Goal: Task Accomplishment & Management: Use online tool/utility

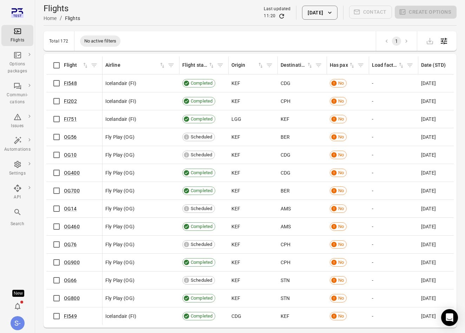
click at [212, 45] on div "Total 172 No active filters 1" at bounding box center [250, 41] width 413 height 20
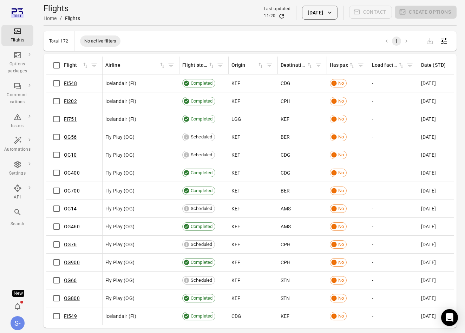
click at [212, 45] on div "Total 172 No active filters 1" at bounding box center [250, 41] width 413 height 20
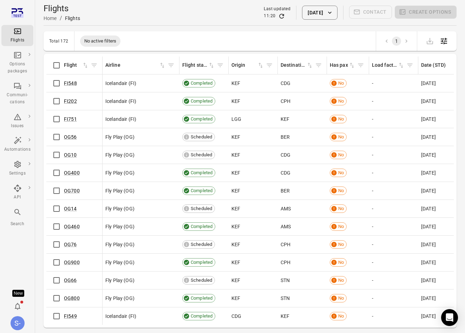
click at [212, 45] on div "Total 172 No active filters 1" at bounding box center [250, 41] width 413 height 20
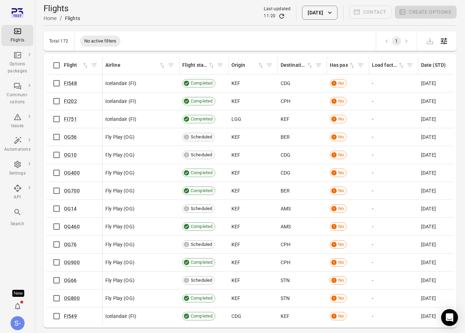
click at [212, 45] on div "Total 172 No active filters 1" at bounding box center [250, 41] width 413 height 20
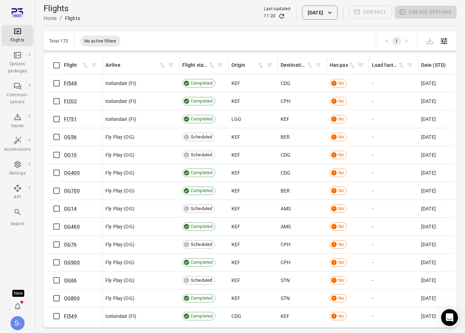
click at [212, 45] on div "Total 172 No active filters 1" at bounding box center [250, 41] width 413 height 20
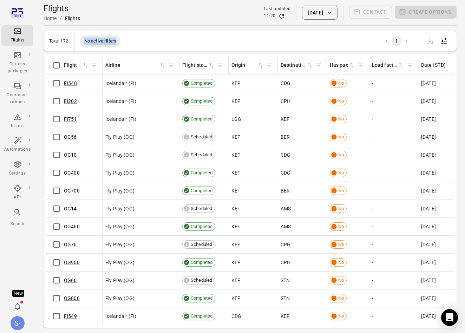
click at [212, 45] on div "Total 172 No active filters 1" at bounding box center [250, 41] width 413 height 20
click at [188, 41] on div "Total 172 No active filters 1" at bounding box center [250, 41] width 413 height 20
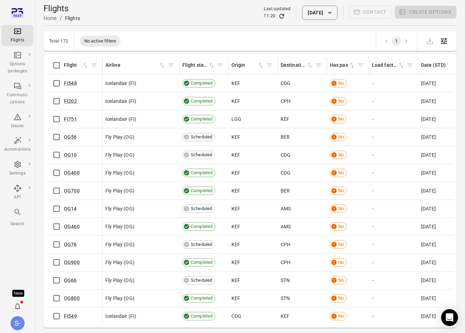
click at [188, 41] on div "Total 172 No active filters 1" at bounding box center [250, 41] width 413 height 20
click at [181, 53] on div "Total 172 No active filters 1 Flights information Flight Airline Flight status …" at bounding box center [250, 179] width 413 height 296
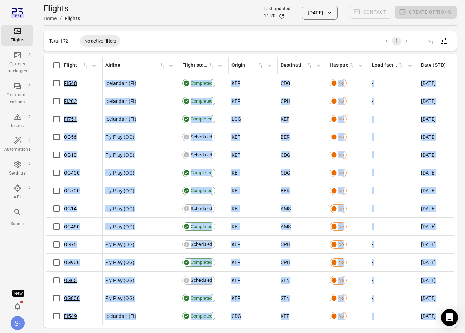
click at [181, 53] on div "Total 172 No active filters 1 Flights information Flight Airline Flight status …" at bounding box center [250, 179] width 413 height 296
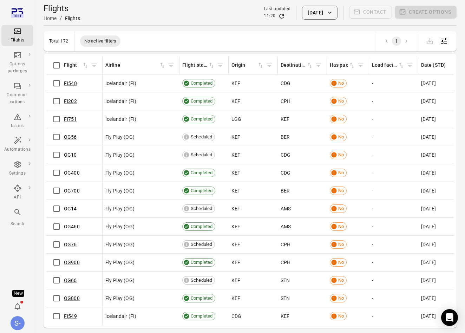
click at [181, 53] on div "Total 172 No active filters 1 Flights information Flight Airline Flight status …" at bounding box center [250, 179] width 413 height 296
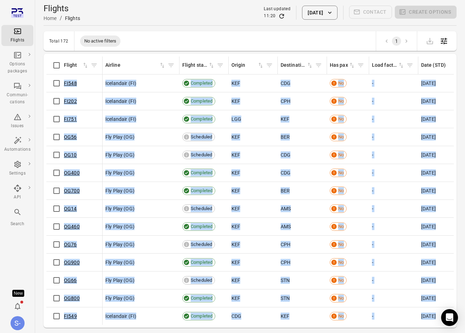
click at [181, 53] on div "Total 172 No active filters 1 Flights information Flight Airline Flight status …" at bounding box center [250, 179] width 413 height 296
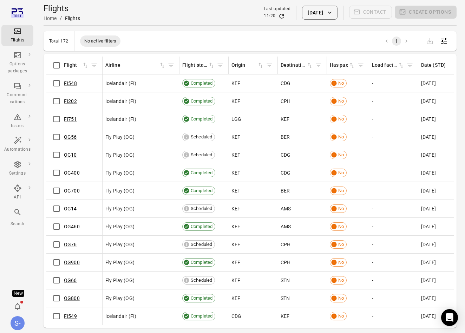
click at [181, 53] on div "Total 172 No active filters 1 Flights information Flight Airline Flight status …" at bounding box center [250, 179] width 413 height 296
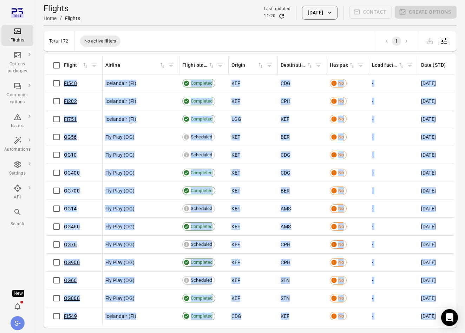
click at [181, 53] on div "Total 172 No active filters 1 Flights information Flight Airline Flight status …" at bounding box center [250, 179] width 413 height 296
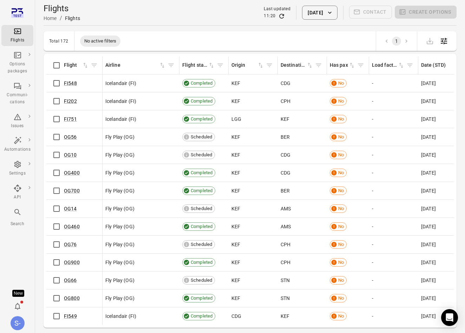
click at [181, 53] on div "Total 172 No active filters 1 Flights information Flight Airline Flight status …" at bounding box center [250, 179] width 413 height 296
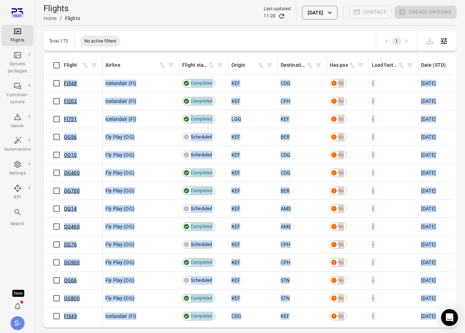
click at [181, 53] on div "Total 172 No active filters 1 Flights information Flight Airline Flight status …" at bounding box center [250, 179] width 413 height 296
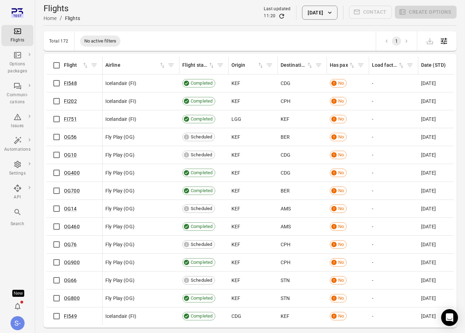
click at [181, 53] on div "Total 172 No active filters 1 Flights information Flight Airline Flight status …" at bounding box center [250, 179] width 413 height 296
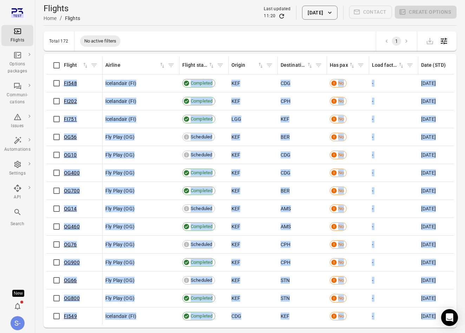
click at [181, 53] on div "Total 172 No active filters 1 Flights information Flight Airline Flight status …" at bounding box center [250, 179] width 413 height 296
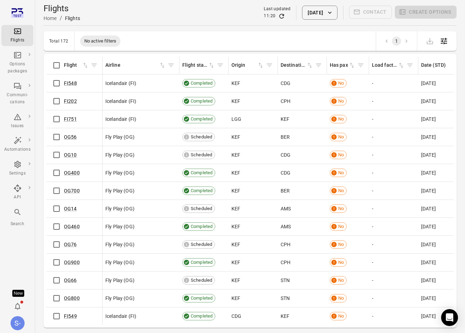
click at [181, 53] on div "Total 172 No active filters 1 Flights information Flight Airline Flight status …" at bounding box center [250, 179] width 413 height 296
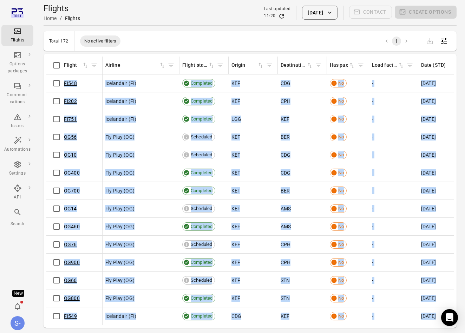
click at [181, 53] on div "Total 172 No active filters 1 Flights information Flight Airline Flight status …" at bounding box center [250, 179] width 413 height 296
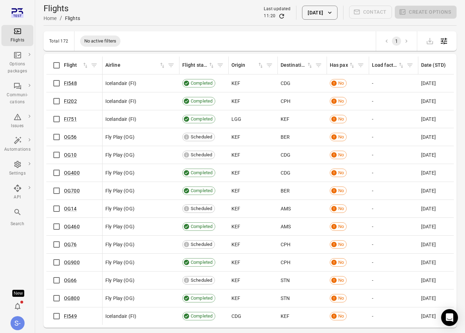
click at [181, 53] on div "Total 172 No active filters 1 Flights information Flight Airline Flight status …" at bounding box center [250, 179] width 413 height 296
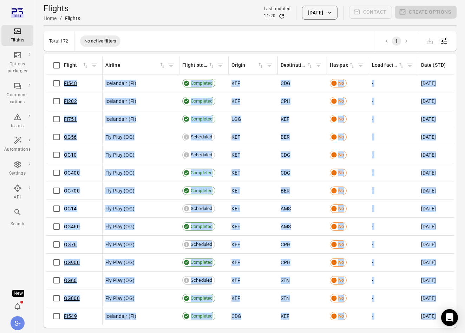
click at [181, 53] on div "Total 172 No active filters 1 Flights information Flight Airline Flight status …" at bounding box center [250, 179] width 413 height 296
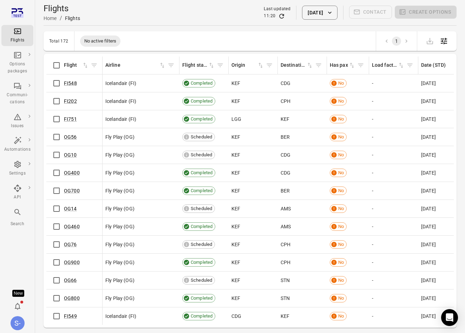
click at [181, 53] on div "Total 172 No active filters 1 Flights information Flight Airline Flight status …" at bounding box center [250, 179] width 413 height 296
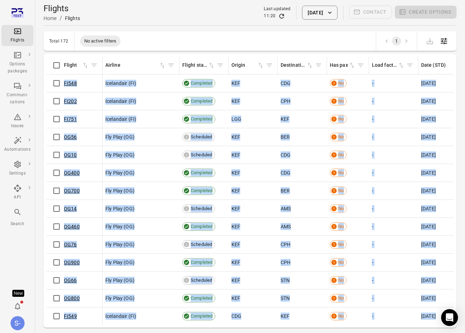
click at [181, 53] on div "Total 172 No active filters 1 Flights information Flight Airline Flight status …" at bounding box center [250, 179] width 413 height 296
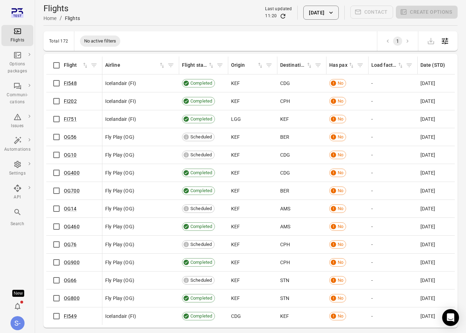
click at [188, 35] on div "Total 172 No active filters 1" at bounding box center [251, 41] width 415 height 20
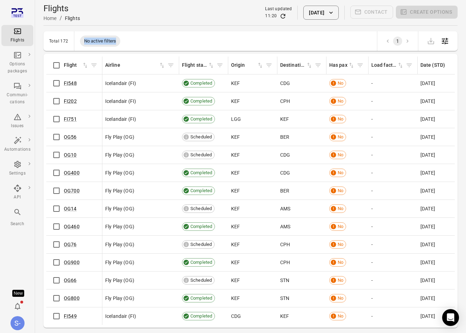
click at [188, 35] on div "Total 172 No active filters 1" at bounding box center [251, 41] width 415 height 20
click at [176, 43] on div "Total 172 No active filters 1" at bounding box center [251, 41] width 415 height 20
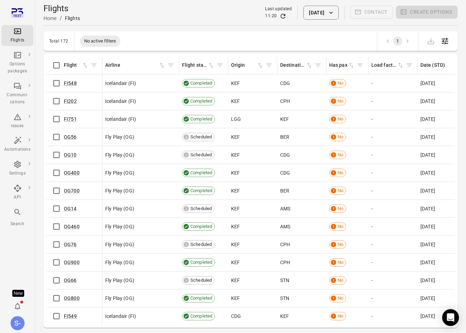
click at [313, 9] on button "29 Aug 2025" at bounding box center [321, 13] width 35 height 14
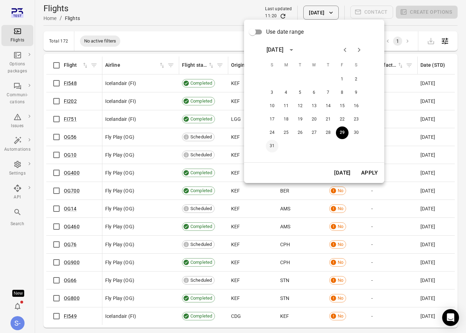
click at [272, 145] on button "31" at bounding box center [272, 146] width 13 height 13
click at [372, 171] on button "Apply" at bounding box center [370, 172] width 24 height 15
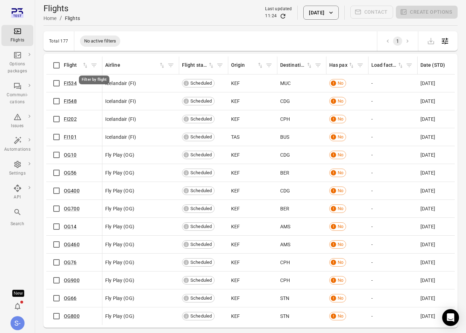
click at [93, 65] on icon "Filter by flight" at bounding box center [94, 65] width 7 height 7
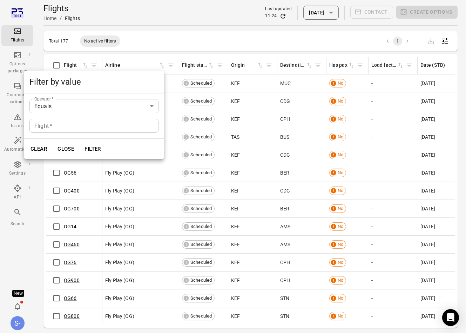
click at [71, 124] on input "Flight   *" at bounding box center [93, 126] width 129 height 14
type input "*****"
click at [99, 152] on button "Filter" at bounding box center [93, 148] width 24 height 15
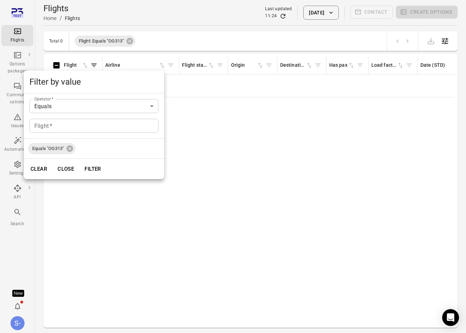
click at [206, 104] on div at bounding box center [233, 166] width 466 height 333
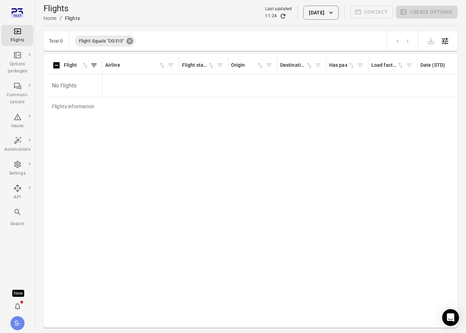
click at [131, 42] on icon at bounding box center [130, 41] width 6 height 6
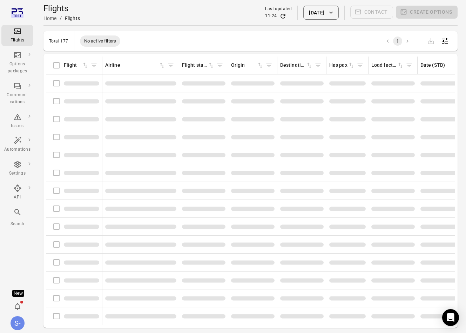
click at [94, 64] on span "Filter by flight" at bounding box center [94, 65] width 11 height 11
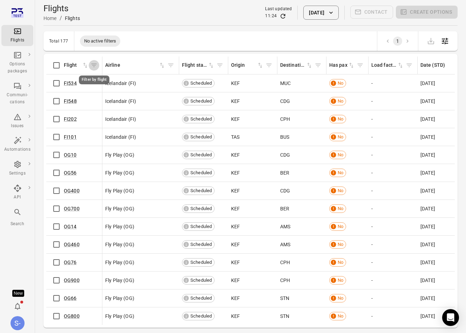
click at [92, 65] on icon "Filter by flight" at bounding box center [94, 65] width 7 height 7
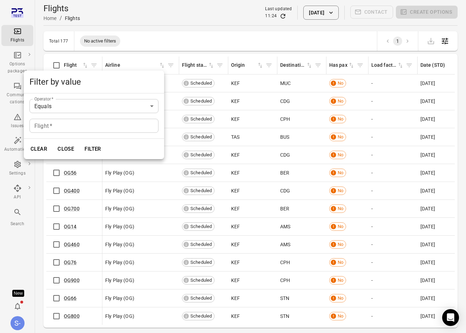
click at [69, 131] on input "Flight   *" at bounding box center [93, 126] width 129 height 14
type input "*****"
click at [81, 141] on button "Filter" at bounding box center [93, 148] width 24 height 15
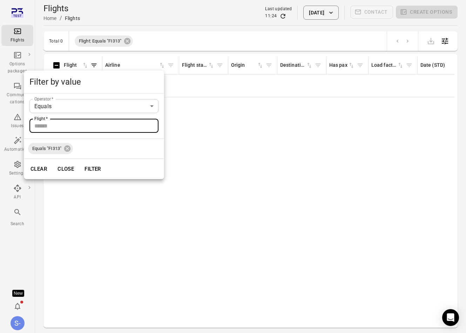
click at [229, 161] on div at bounding box center [233, 166] width 466 height 333
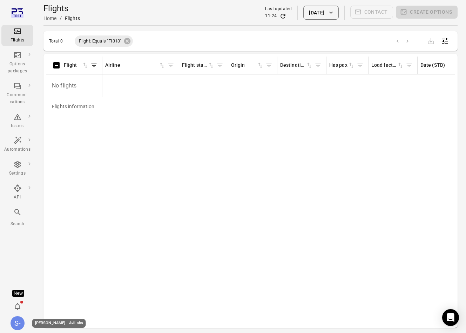
click at [17, 322] on div "S-" at bounding box center [18, 323] width 14 height 14
click at [66, 319] on button "Log out" at bounding box center [53, 321] width 53 height 13
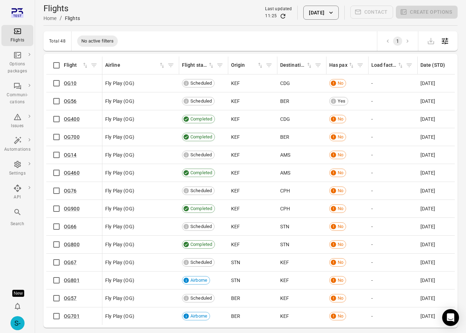
click at [318, 15] on button "[DATE]" at bounding box center [321, 13] width 35 height 14
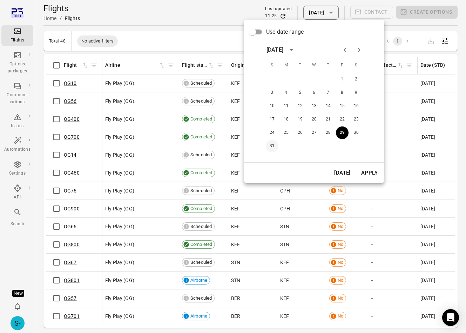
click at [273, 143] on button "31" at bounding box center [272, 146] width 13 height 13
click at [370, 170] on button "Apply" at bounding box center [370, 172] width 24 height 15
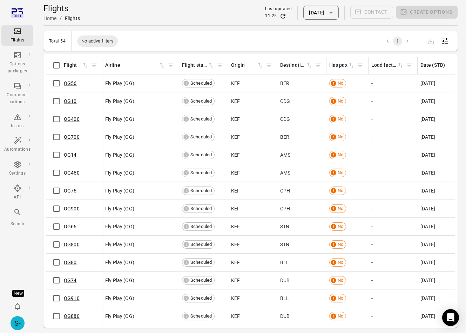
click at [93, 64] on icon "Filter by flight" at bounding box center [94, 65] width 7 height 7
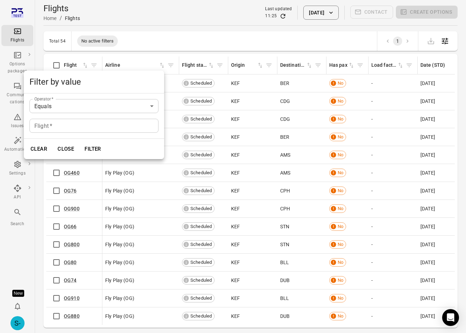
click at [83, 131] on input "Flight   *" at bounding box center [93, 126] width 129 height 14
type input "*****"
click at [81, 141] on button "Filter" at bounding box center [93, 148] width 24 height 15
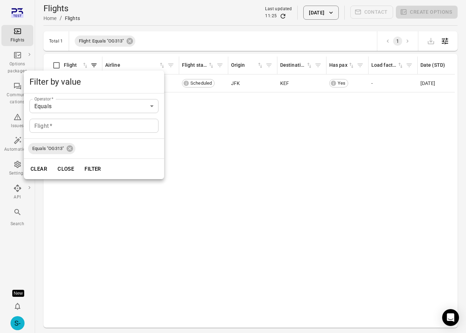
click at [166, 196] on div at bounding box center [233, 166] width 466 height 333
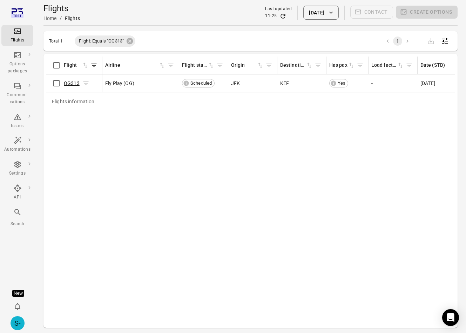
click at [71, 80] on link "OG313" at bounding box center [72, 83] width 16 height 6
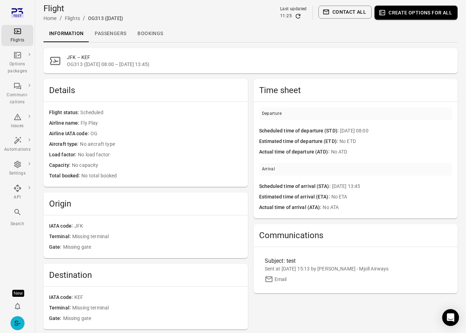
click at [120, 33] on link "Passengers" at bounding box center [110, 33] width 43 height 17
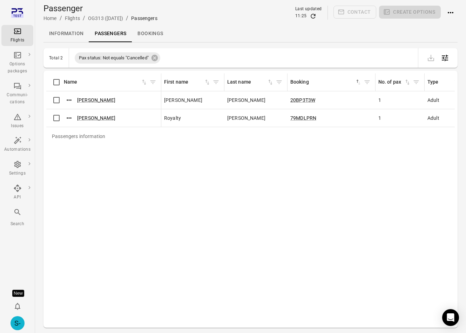
click at [66, 41] on link "Information" at bounding box center [67, 33] width 46 height 17
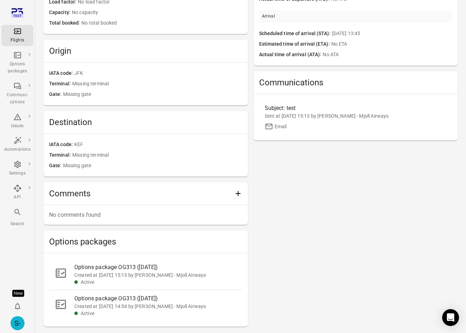
scroll to position [186, 0]
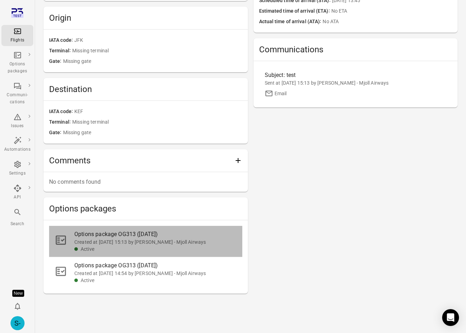
click at [132, 240] on div "Created at 11 Aug 2025 15:13 by Sólberg - Mjoll Airways" at bounding box center [155, 241] width 163 height 7
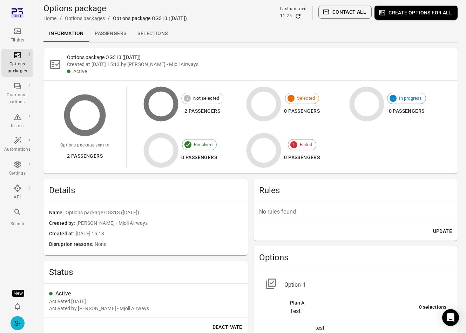
click at [127, 34] on link "Passengers" at bounding box center [110, 33] width 43 height 17
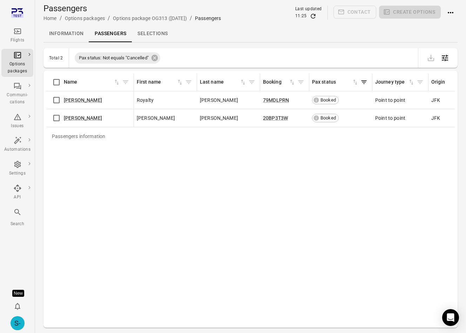
click at [154, 35] on link "Selections" at bounding box center [152, 33] width 41 height 17
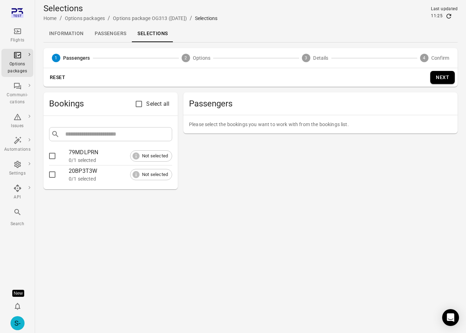
click at [120, 33] on link "Passengers" at bounding box center [110, 33] width 43 height 17
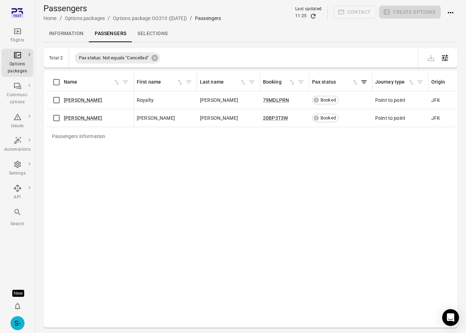
click at [7, 43] on div "Flights" at bounding box center [17, 40] width 26 height 7
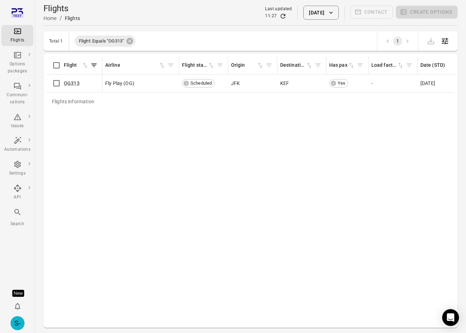
click at [325, 9] on button "31 Aug 2025" at bounding box center [321, 13] width 35 height 14
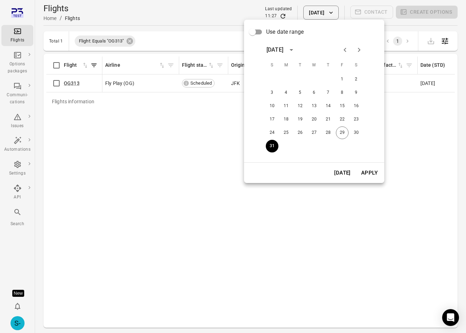
click at [363, 47] on icon "Next month" at bounding box center [359, 50] width 8 height 8
click at [304, 131] on button "30" at bounding box center [300, 132] width 13 height 13
click at [371, 170] on button "Apply" at bounding box center [370, 172] width 24 height 15
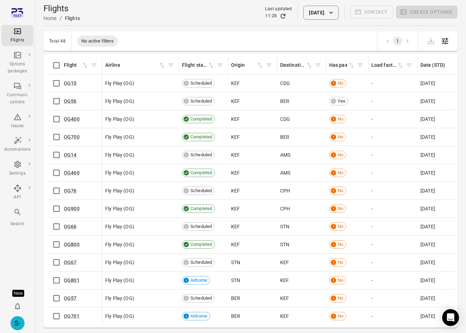
click at [313, 16] on button "[DATE]" at bounding box center [321, 13] width 35 height 14
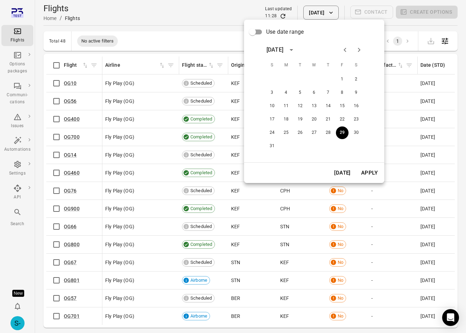
click at [359, 55] on button "Next month" at bounding box center [359, 50] width 14 height 14
click at [308, 131] on div "28 29 30" at bounding box center [314, 132] width 112 height 13
click at [303, 132] on button "30" at bounding box center [300, 132] width 13 height 13
click at [368, 175] on button "Apply" at bounding box center [370, 172] width 24 height 15
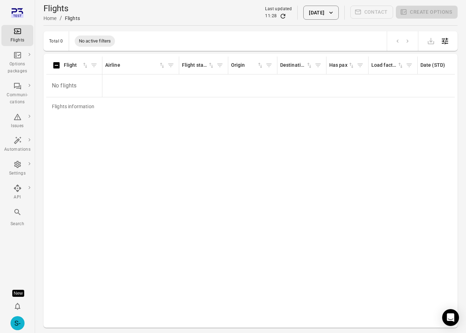
click at [144, 155] on div "Flights information Flight Airline Flight status Origin Destination Has pax Loa…" at bounding box center [250, 191] width 409 height 268
click at [126, 39] on div "Total 0 No active filters" at bounding box center [251, 41] width 415 height 20
click at [151, 157] on div "Flights information Flight Airline Flight status Origin Destination Has pax Loa…" at bounding box center [250, 191] width 409 height 268
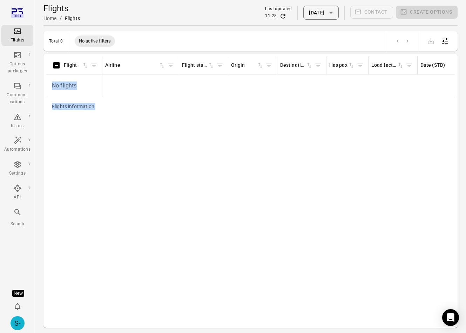
click at [151, 157] on div "Flights information Flight Airline Flight status Origin Destination Has pax Loa…" at bounding box center [250, 191] width 409 height 268
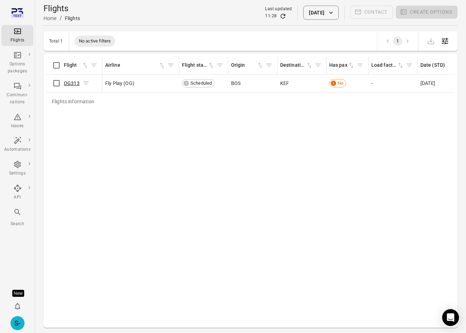
click at [71, 82] on link "OG313" at bounding box center [72, 83] width 16 height 6
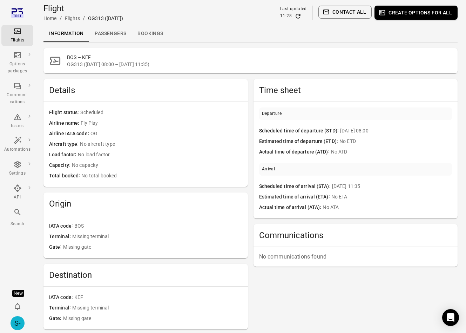
click at [107, 31] on link "Passengers" at bounding box center [110, 33] width 43 height 17
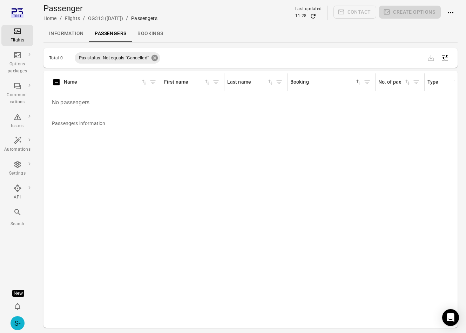
click at [157, 60] on icon at bounding box center [155, 58] width 6 height 6
click at [152, 180] on div "Passengers information Name First name Last name Booking sorted ascending No. o…" at bounding box center [250, 198] width 409 height 251
click at [267, 134] on div "Passengers information Name First name Last name Booking sorted ascending No. o…" at bounding box center [250, 198] width 409 height 251
click at [19, 301] on button "Notifications" at bounding box center [18, 306] width 14 height 14
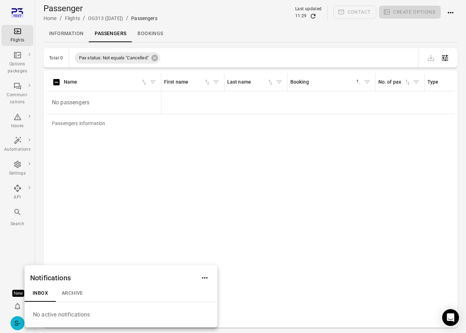
click at [80, 285] on button "Archive" at bounding box center [72, 293] width 33 height 17
click at [226, 227] on div at bounding box center [233, 166] width 466 height 333
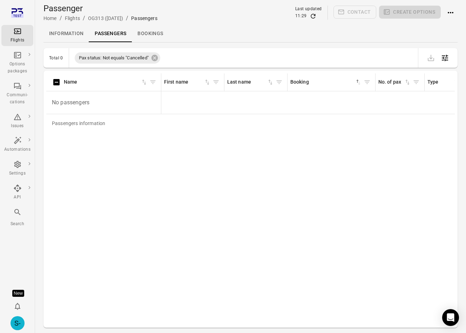
click at [137, 242] on div "Passengers information Name First name Last name Booking sorted ascending No. o…" at bounding box center [250, 198] width 409 height 251
click at [17, 292] on div "New" at bounding box center [18, 293] width 12 height 7
click at [67, 291] on link "Send Communications and Option Packages to Multiple Flights" at bounding box center [66, 288] width 67 height 19
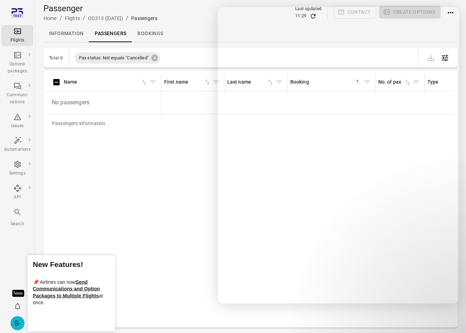
click at [149, 220] on div "Passengers information Name First name Last name Booking sorted ascending No. o…" at bounding box center [250, 198] width 409 height 251
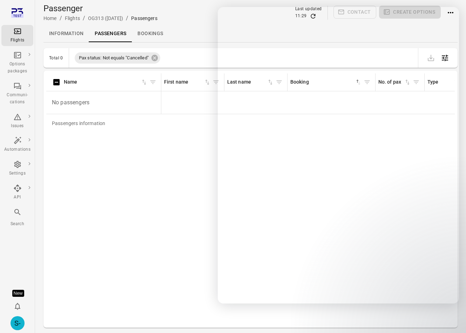
click at [149, 220] on div "Passengers information Name First name Last name Booking sorted ascending No. o…" at bounding box center [250, 198] width 409 height 251
click at [179, 190] on div "Passengers information Name First name Last name Booking sorted ascending No. o…" at bounding box center [250, 198] width 409 height 251
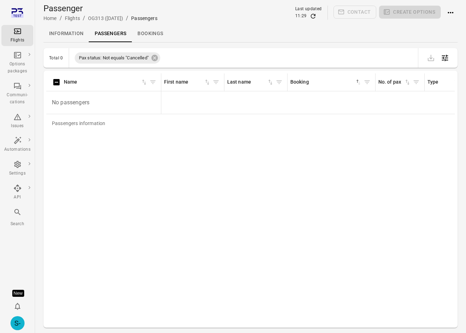
click at [285, 159] on div "Passengers information Name First name Last name Booking sorted ascending No. o…" at bounding box center [250, 198] width 409 height 251
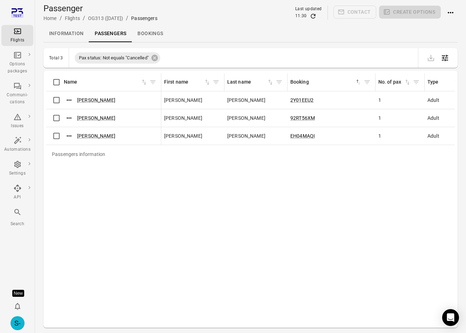
click at [225, 196] on div "Passengers information Name First name Last name Booking sorted ascending No. o…" at bounding box center [250, 198] width 409 height 251
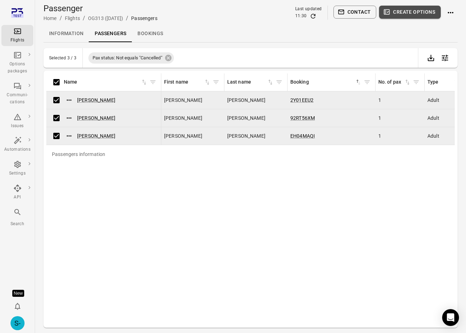
click at [402, 8] on button "Create options" at bounding box center [410, 12] width 62 height 13
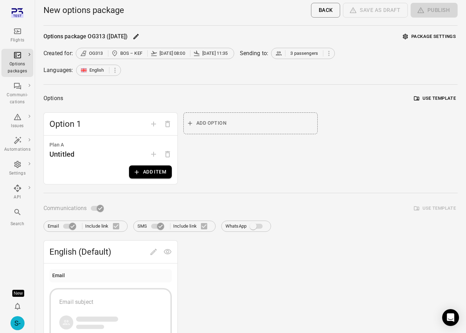
click at [143, 175] on button "Add item" at bounding box center [150, 171] width 43 height 13
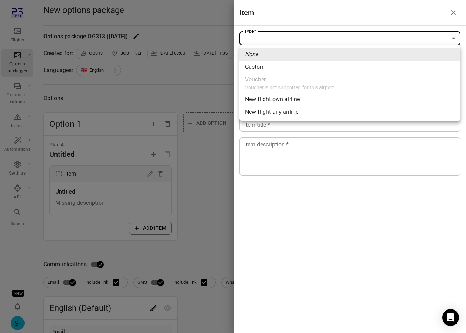
click at [287, 35] on body "Flights Options packages Communi-cations Issues Automations Settings API Search…" at bounding box center [233, 300] width 466 height 601
click at [289, 98] on span "New flight own airline" at bounding box center [350, 99] width 210 height 8
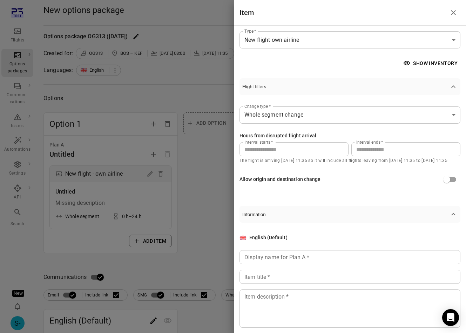
click at [287, 31] on div "**********" at bounding box center [350, 179] width 232 height 307
click at [287, 33] on body "**********" at bounding box center [233, 306] width 466 height 613
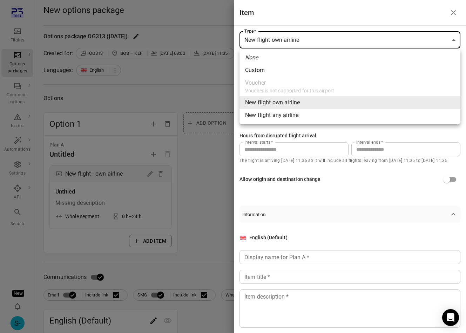
click at [286, 117] on span "New flight any airline" at bounding box center [350, 115] width 210 height 8
type input "**********"
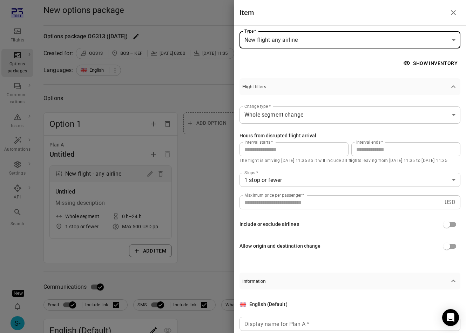
click at [369, 147] on input "**" at bounding box center [406, 149] width 109 height 14
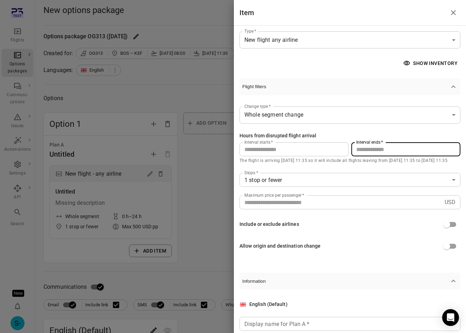
click at [369, 147] on input "**" at bounding box center [406, 149] width 109 height 14
type input "***"
click at [342, 248] on div "Allow origin and destination change" at bounding box center [350, 245] width 221 height 13
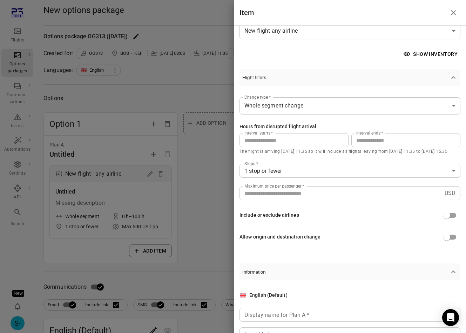
scroll to position [78, 0]
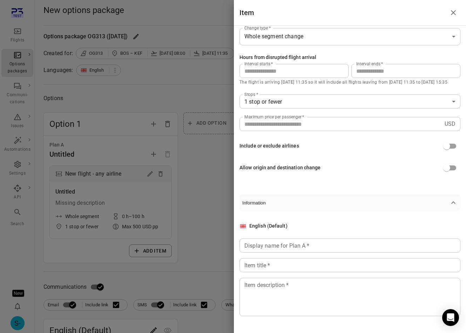
click at [342, 248] on input "Display name for Plan A   *" at bounding box center [350, 245] width 221 height 14
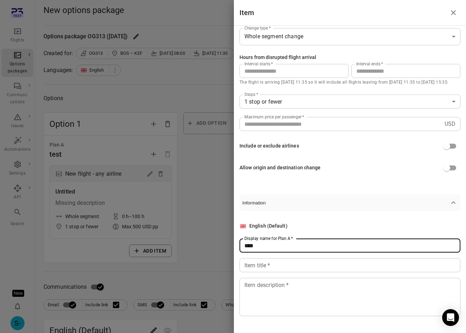
type input "****"
click at [326, 264] on input "Item title   *" at bounding box center [350, 265] width 221 height 14
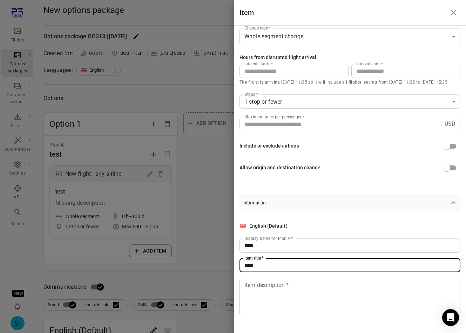
type input "****"
click at [323, 289] on textarea "Item description   *" at bounding box center [350, 297] width 211 height 32
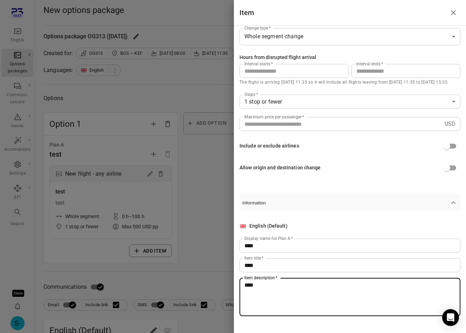
type textarea "****"
click at [221, 185] on div at bounding box center [233, 166] width 466 height 333
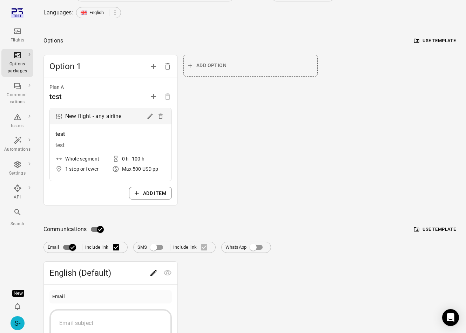
scroll to position [84, 0]
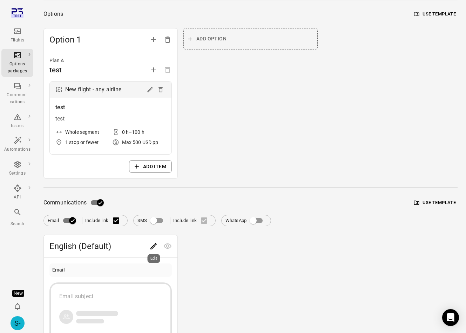
click at [157, 244] on icon "Edit" at bounding box center [154, 246] width 8 height 8
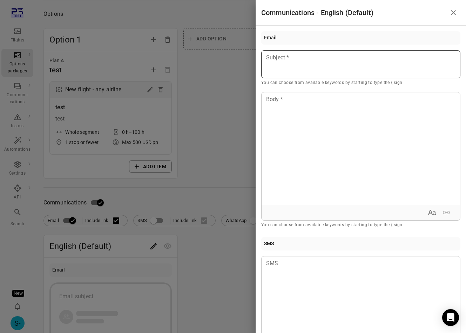
click at [341, 64] on div at bounding box center [361, 64] width 199 height 28
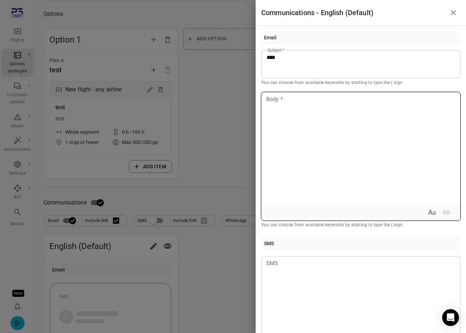
click at [336, 131] on div at bounding box center [361, 148] width 199 height 112
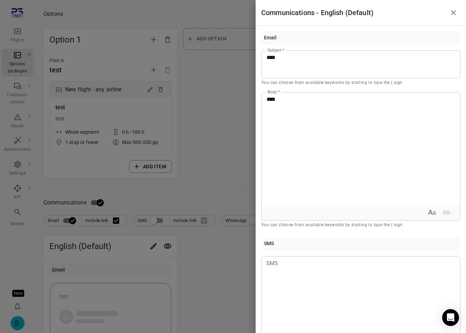
click at [243, 164] on div at bounding box center [233, 166] width 466 height 333
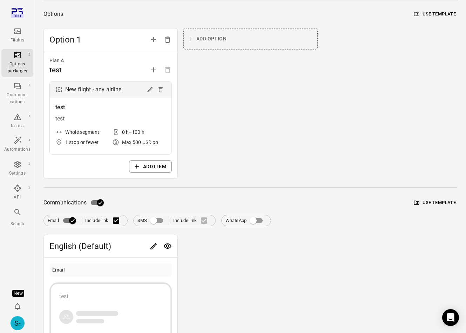
scroll to position [0, 0]
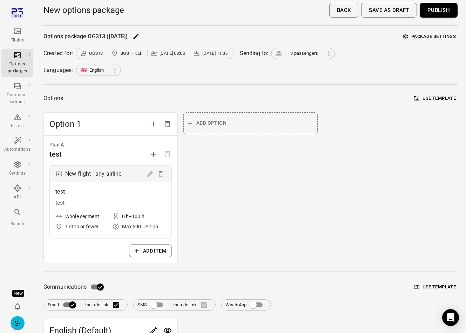
click at [445, 12] on button "Publish" at bounding box center [439, 10] width 38 height 15
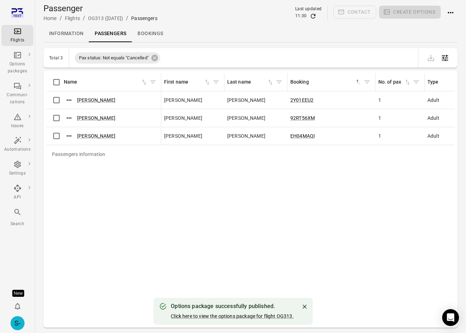
click at [256, 186] on div "Passengers information Name First name Last name Booking sorted ascending No. o…" at bounding box center [250, 198] width 409 height 251
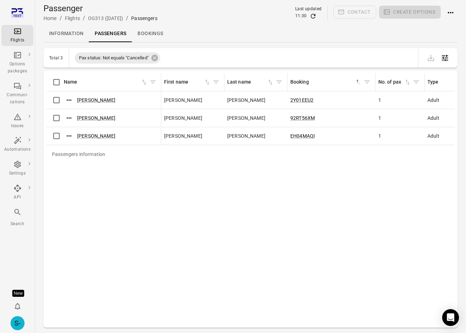
click at [212, 196] on div "Passengers information Name First name Last name Booking sorted ascending No. o…" at bounding box center [250, 198] width 409 height 251
click at [155, 58] on icon at bounding box center [155, 58] width 6 height 6
click at [107, 35] on link "Passengers" at bounding box center [110, 33] width 43 height 17
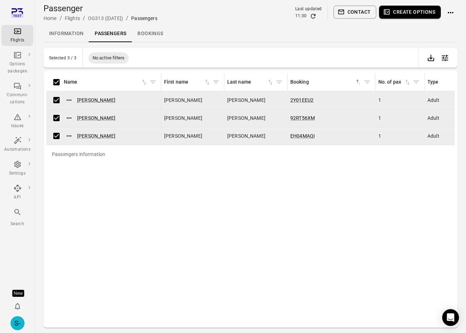
click at [416, 11] on button "Create options" at bounding box center [410, 12] width 62 height 13
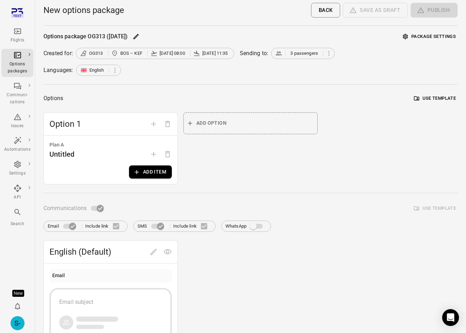
click at [147, 175] on button "Add item" at bounding box center [150, 171] width 43 height 13
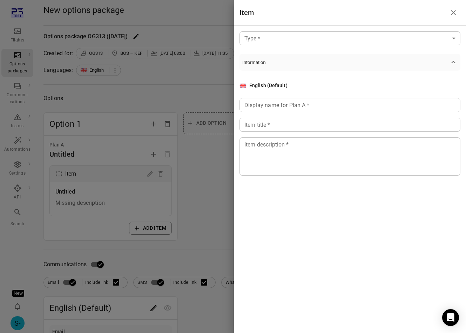
click at [390, 40] on body "Flights Options packages Communi-cations Issues Automations Settings API Search…" at bounding box center [233, 300] width 466 height 601
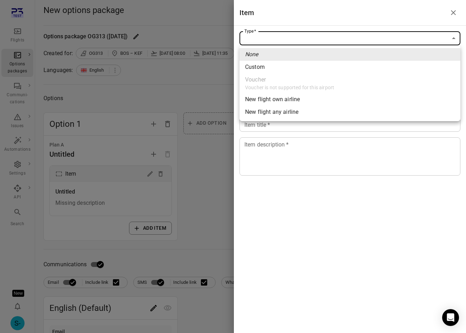
click at [365, 110] on span "New flight any airline" at bounding box center [350, 112] width 210 height 8
type input "**********"
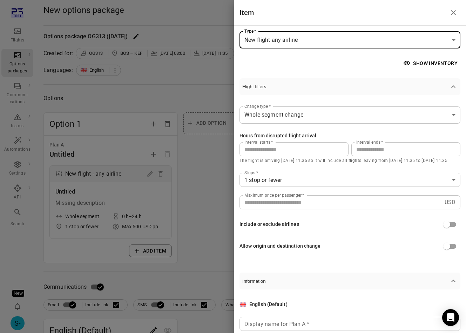
click at [427, 55] on div "**********" at bounding box center [350, 179] width 232 height 307
click at [429, 63] on button "Show inventory" at bounding box center [431, 63] width 59 height 13
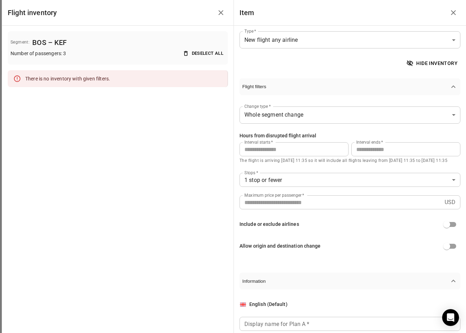
click at [382, 152] on input "**" at bounding box center [406, 149] width 109 height 14
type input "***"
click at [375, 225] on div "Include or exclude airlines" at bounding box center [350, 224] width 221 height 13
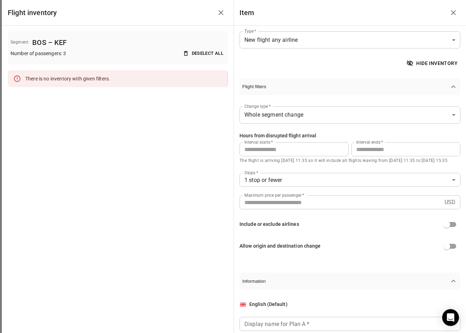
click at [292, 154] on input "*" at bounding box center [294, 149] width 109 height 14
type input "**"
click at [325, 219] on div "Include or exclude airlines" at bounding box center [350, 224] width 221 height 13
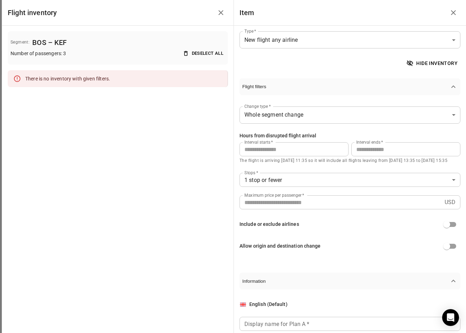
click at [453, 14] on icon "Close drawer" at bounding box center [454, 12] width 8 height 8
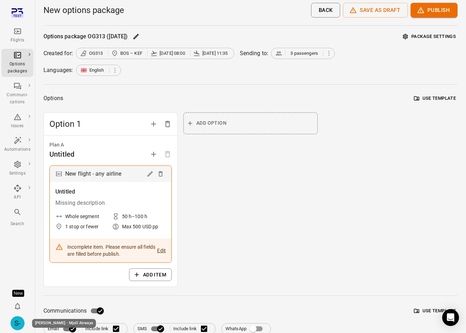
click at [19, 323] on div "S-" at bounding box center [18, 323] width 14 height 14
click at [48, 322] on button "Log out" at bounding box center [53, 321] width 53 height 13
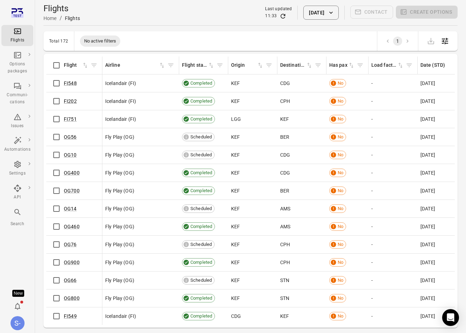
click at [332, 15] on icon "button" at bounding box center [331, 12] width 7 height 7
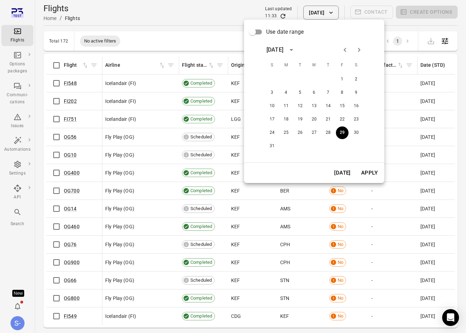
click at [360, 53] on icon "Next month" at bounding box center [359, 50] width 8 height 8
click at [300, 133] on button "30" at bounding box center [300, 132] width 13 height 13
click at [369, 172] on button "Apply" at bounding box center [370, 172] width 24 height 15
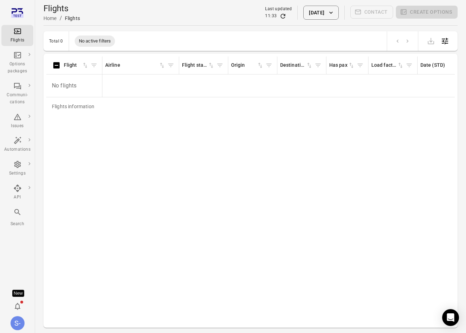
click at [73, 84] on link "OG313" at bounding box center [72, 83] width 16 height 6
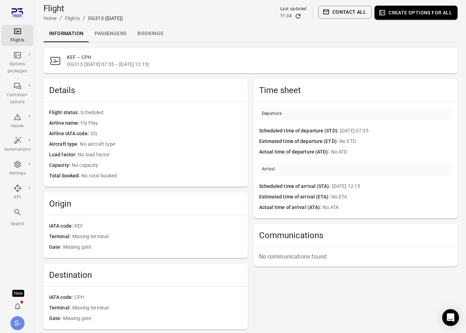
click at [418, 16] on button "Create options for all" at bounding box center [416, 13] width 83 height 14
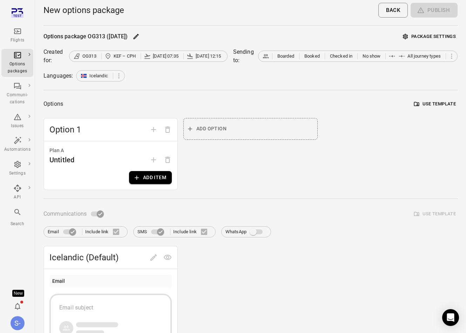
click at [159, 181] on button "Add item" at bounding box center [150, 177] width 43 height 13
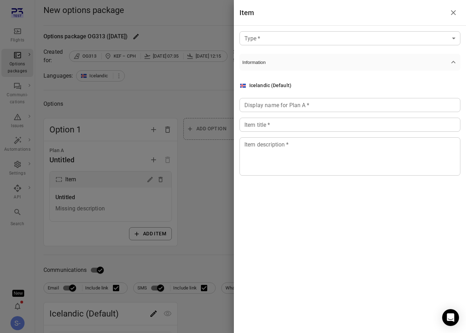
click at [346, 37] on body "Flights Options packages Communi-cations Issues Automations Settings API Search…" at bounding box center [233, 303] width 466 height 606
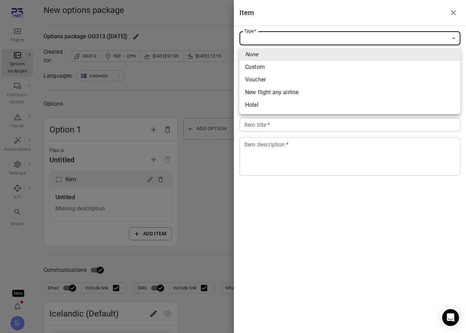
click at [330, 95] on span "New flight any airline" at bounding box center [350, 92] width 210 height 8
type input "**********"
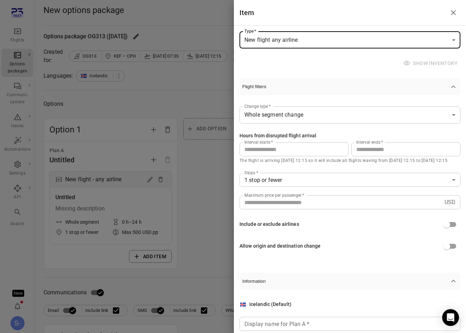
click at [437, 56] on div "**********" at bounding box center [350, 179] width 232 height 307
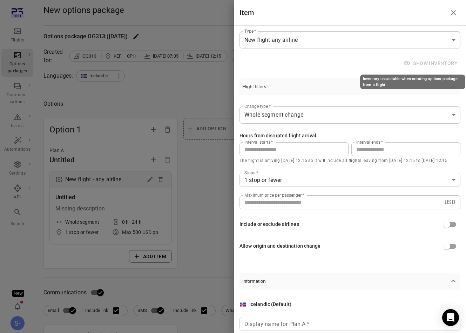
click at [434, 66] on span "Show inventory" at bounding box center [431, 63] width 59 height 13
click at [169, 97] on div at bounding box center [233, 166] width 466 height 333
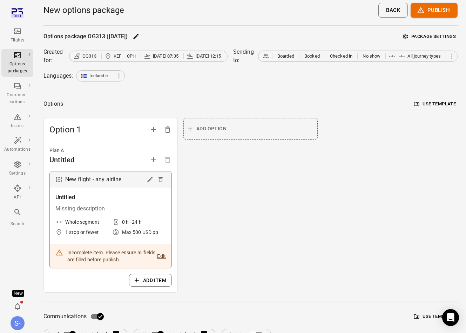
click at [169, 97] on div "Options package OG313 ([DATE]) Package settings Created for: OG313 KEF – CPH [D…" at bounding box center [251, 327] width 415 height 593
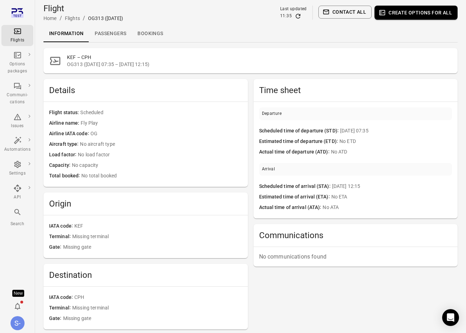
click at [82, 45] on main "Flight Home / Flights / OG313 ([DATE]) Last updated 11:35 Contact all Create op…" at bounding box center [250, 232] width 431 height 465
click at [107, 36] on link "Passengers" at bounding box center [110, 33] width 43 height 17
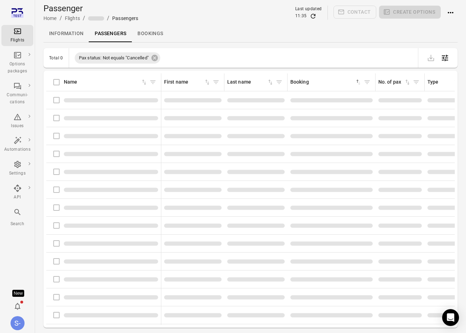
click at [107, 36] on link "Passengers" at bounding box center [110, 33] width 43 height 17
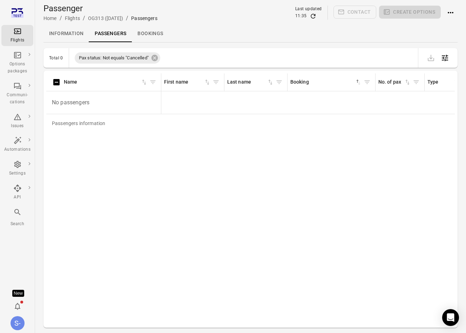
click at [64, 39] on link "Information" at bounding box center [67, 33] width 46 height 17
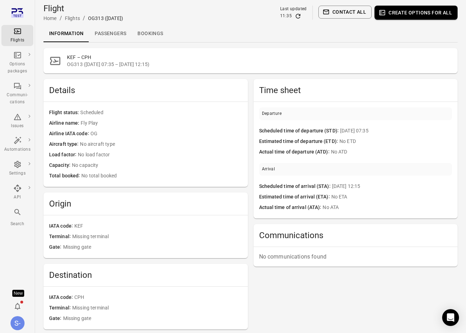
click at [197, 28] on div "Information Passengers Bookings" at bounding box center [251, 33] width 415 height 17
click at [108, 36] on link "Passengers" at bounding box center [110, 33] width 43 height 17
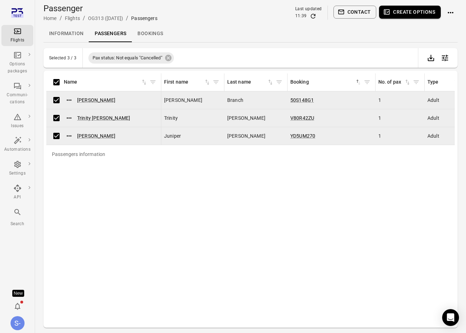
click at [401, 8] on button "Create options" at bounding box center [410, 12] width 62 height 13
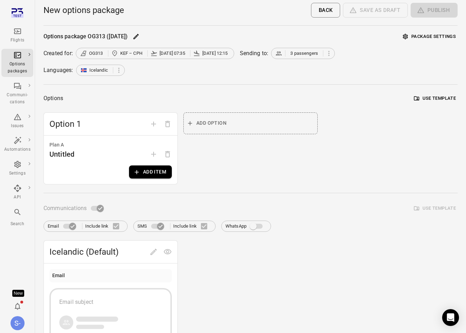
click at [156, 176] on button "Add item" at bounding box center [150, 171] width 43 height 13
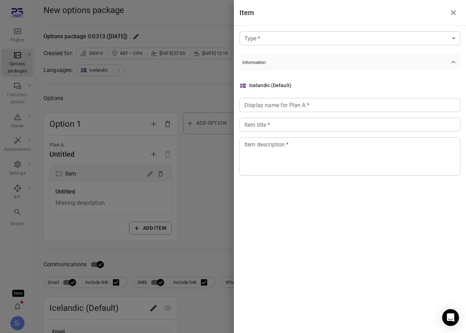
click at [294, 27] on div "Type   * ​ Type   * Information Icelandic (Default) Display name for Plan A   *…" at bounding box center [350, 109] width 232 height 167
click at [293, 39] on body "Flights Options packages Communi-cations Issues Automations Settings API Search…" at bounding box center [233, 300] width 466 height 601
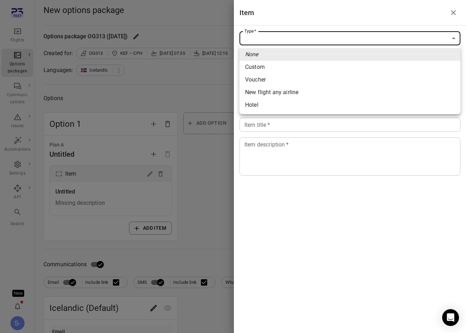
click at [290, 93] on span "New flight any airline" at bounding box center [350, 92] width 210 height 8
type input "**********"
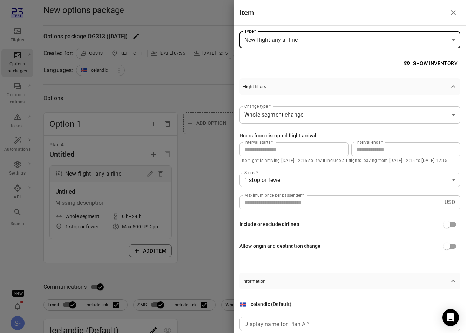
click at [431, 59] on button "Show inventory" at bounding box center [431, 63] width 59 height 13
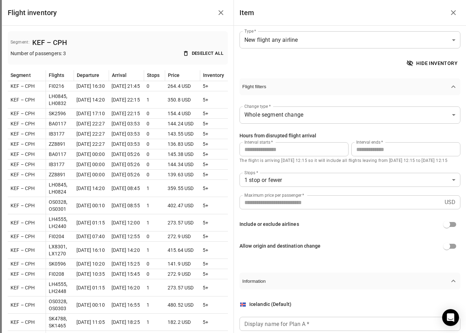
click at [351, 67] on div "Hide inventory" at bounding box center [350, 63] width 221 height 13
click at [450, 9] on icon "Close drawer" at bounding box center [454, 12] width 8 height 8
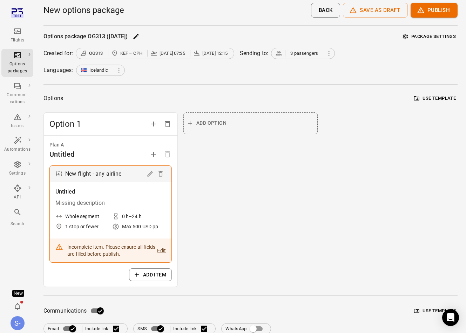
scroll to position [59, 0]
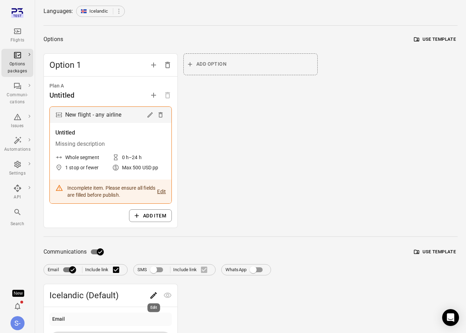
click at [156, 294] on icon "Edit" at bounding box center [154, 295] width 8 height 8
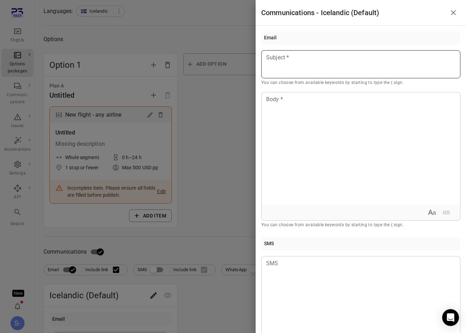
click at [306, 61] on p at bounding box center [361, 57] width 189 height 8
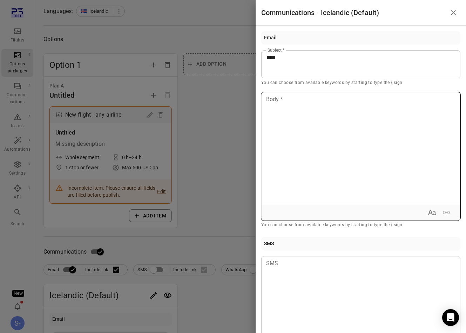
click at [306, 117] on div at bounding box center [361, 148] width 199 height 112
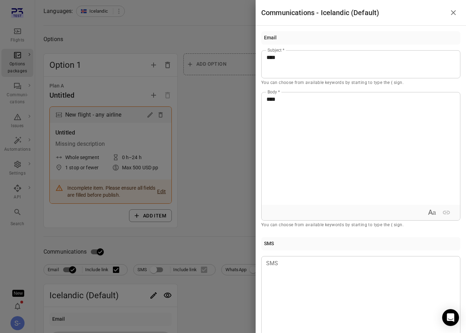
click at [221, 159] on div at bounding box center [233, 166] width 466 height 333
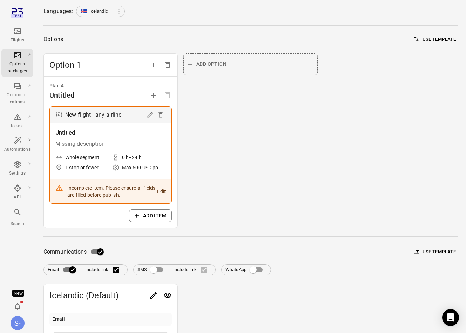
click at [160, 192] on button "Edit" at bounding box center [161, 191] width 9 height 14
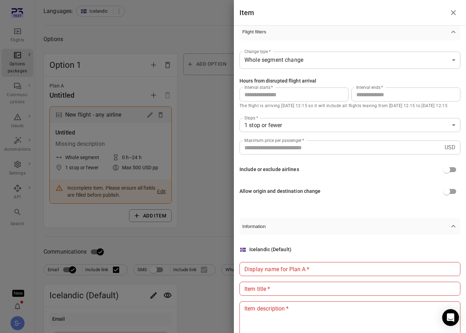
scroll to position [78, 0]
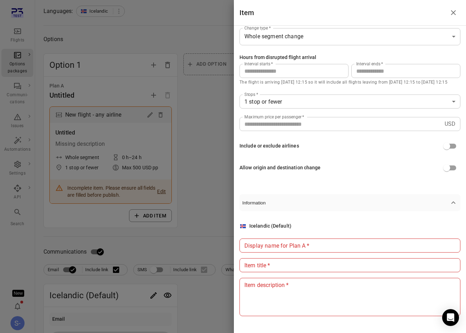
click at [316, 247] on input "Display name for Plan A   *" at bounding box center [350, 245] width 221 height 14
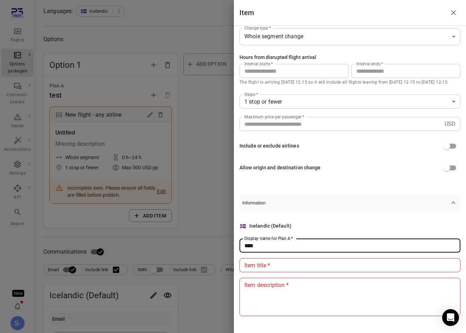
type input "****"
click at [312, 266] on input "Item title   *" at bounding box center [350, 265] width 221 height 14
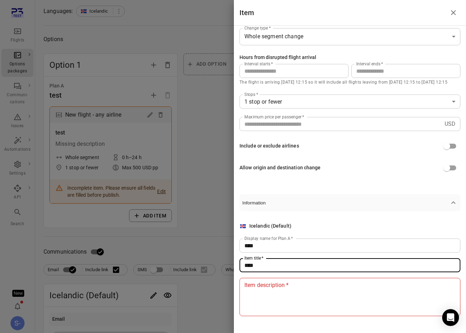
type input "****"
click at [313, 296] on textarea "Item description   *" at bounding box center [350, 297] width 211 height 32
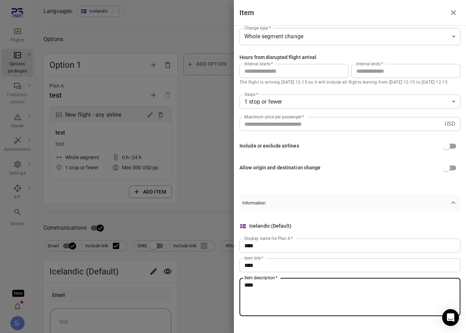
type textarea "****"
click at [230, 167] on div at bounding box center [233, 166] width 466 height 333
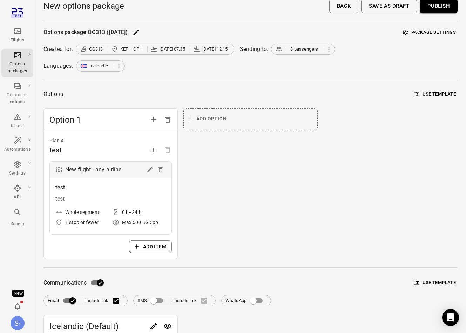
scroll to position [0, 0]
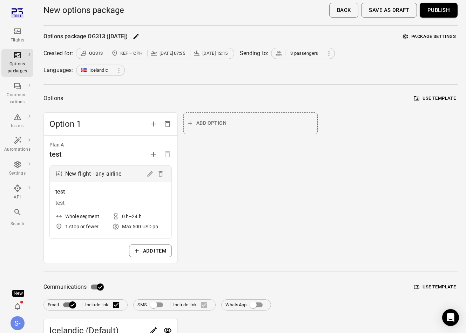
click at [445, 20] on div "New options package Back Save as draft Publish" at bounding box center [251, 12] width 415 height 25
click at [445, 12] on button "Publish" at bounding box center [439, 10] width 38 height 15
